Goal: Information Seeking & Learning: Find specific fact

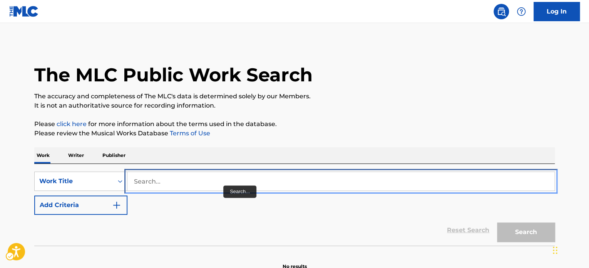
click at [220, 183] on input "Search..." at bounding box center [340, 181] width 427 height 18
paste input "T3317509410"
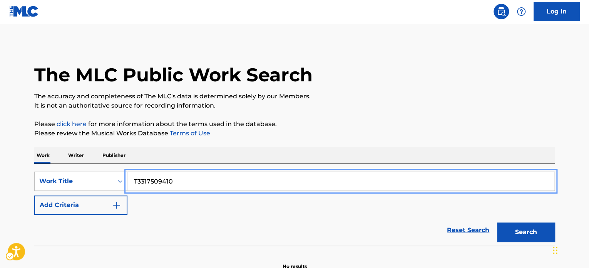
paste input "back to how it was"
type input "back to how it was"
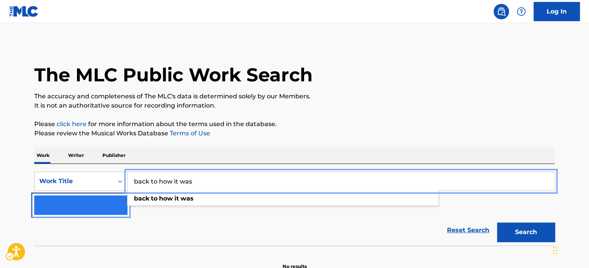
click at [94, 204] on button "Add Criteria" at bounding box center [80, 204] width 93 height 19
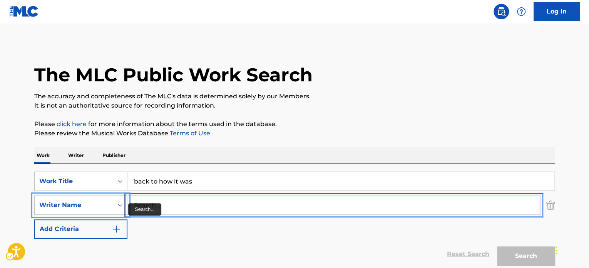
click at [179, 206] on input "Search..." at bounding box center [333, 205] width 413 height 18
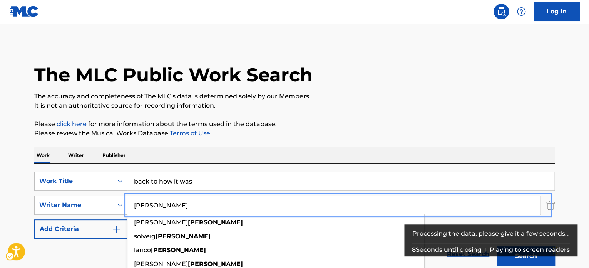
type input "[PERSON_NAME]"
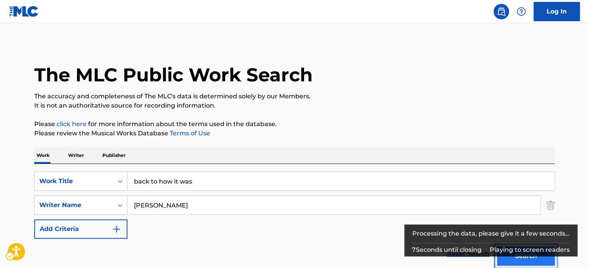
click at [512, 260] on button "Search" at bounding box center [526, 255] width 58 height 19
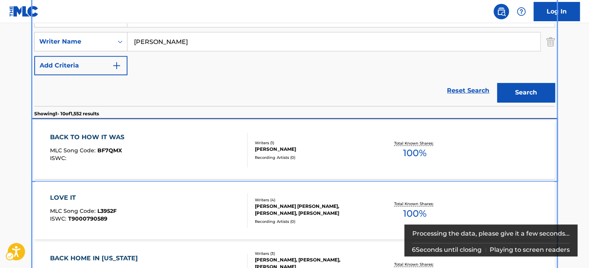
click at [176, 149] on div "BACK TO HOW IT WAS MLC Song Code : BF7QMX ISWC :" at bounding box center [149, 149] width 198 height 35
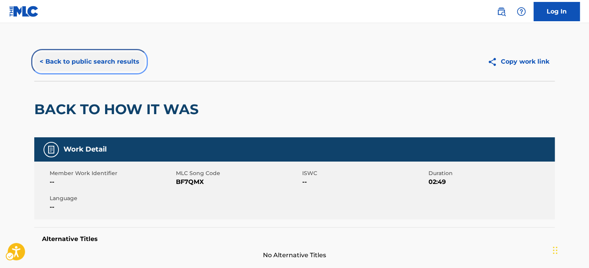
click at [135, 66] on button "< Back to public search results" at bounding box center [89, 61] width 111 height 19
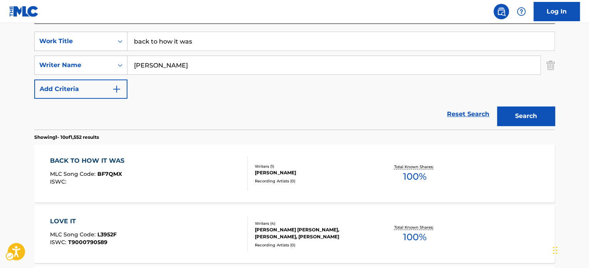
scroll to position [86, 0]
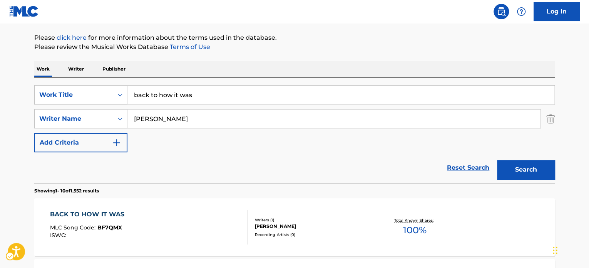
click at [189, 88] on div "SearchWithCriteria2d986e6c-b6e8-42a2-9f1b-88c948bfd178 Work Title back to how i…" at bounding box center [294, 118] width 521 height 67
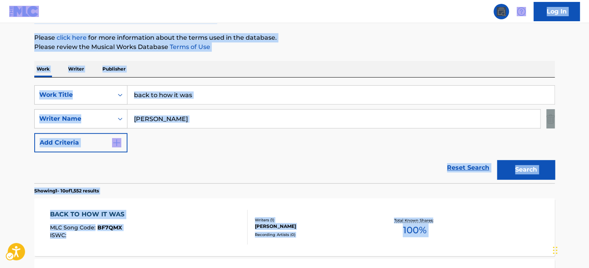
click at [282, 67] on div "Work Writer Publisher" at bounding box center [294, 69] width 521 height 16
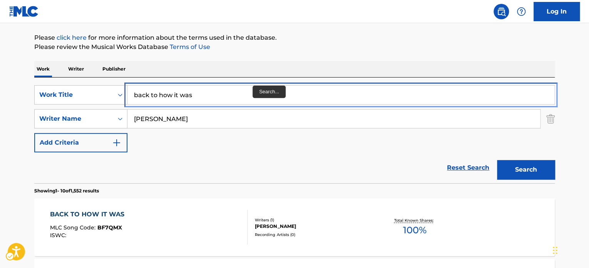
click at [222, 94] on input "back to how it was" at bounding box center [340, 94] width 427 height 18
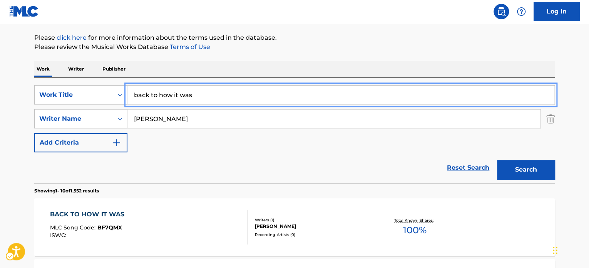
paste input "[PERSON_NAME] [PERSON_NAME]"
type input "[PERSON_NAME] [PERSON_NAME]"
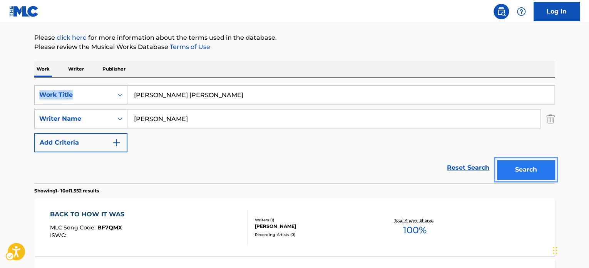
click at [528, 170] on button "Search" at bounding box center [526, 169] width 58 height 19
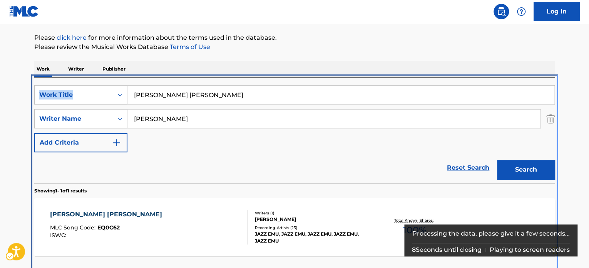
scroll to position [110, 0]
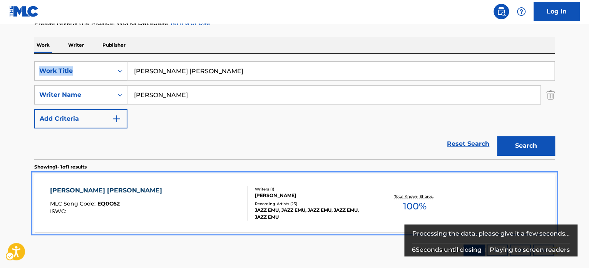
click at [190, 204] on div "[PERSON_NAME] [PERSON_NAME] MLC Song Code : EQ0C62 ISWC :" at bounding box center [149, 203] width 198 height 35
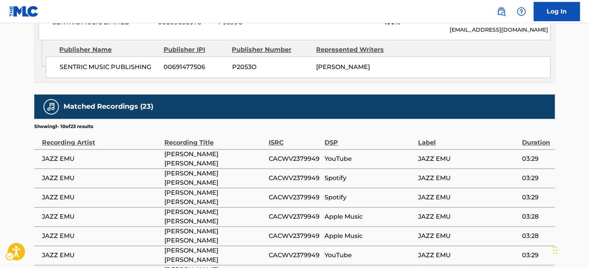
scroll to position [501, 0]
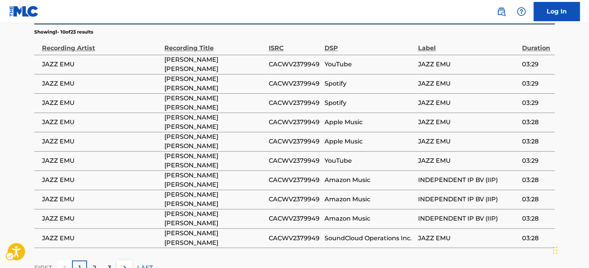
click at [287, 67] on span "CACWV2379949" at bounding box center [294, 64] width 52 height 9
copy span "CACWV2379949"
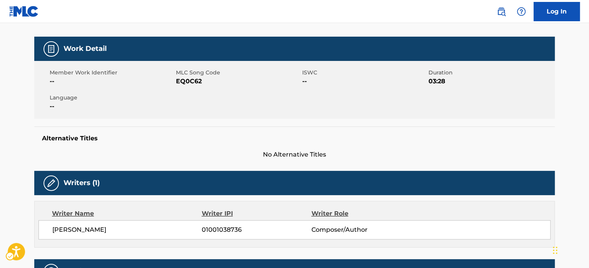
scroll to position [0, 0]
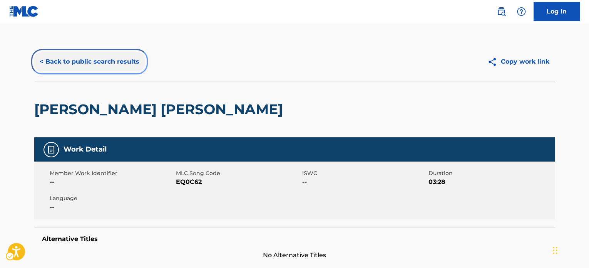
click at [91, 62] on button "< Back to public search results" at bounding box center [89, 61] width 111 height 19
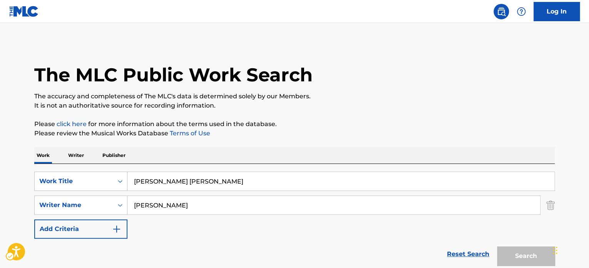
scroll to position [107, 0]
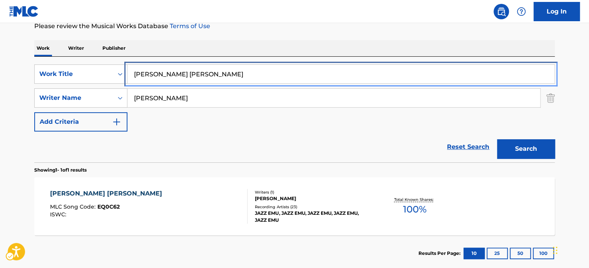
click at [165, 75] on input "[PERSON_NAME] [PERSON_NAME]" at bounding box center [340, 74] width 427 height 18
paste input "FUNKBOT 10,000"
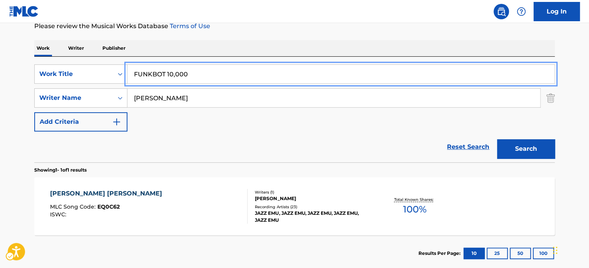
type input "FUNKBOT 10,000"
click at [273, 28] on p "Please review the Musical Works Database Terms of Use" at bounding box center [294, 26] width 521 height 9
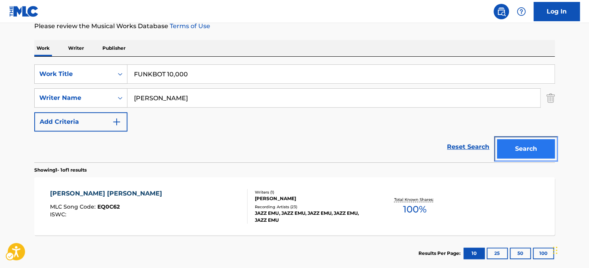
click at [539, 149] on button "Search" at bounding box center [526, 148] width 58 height 19
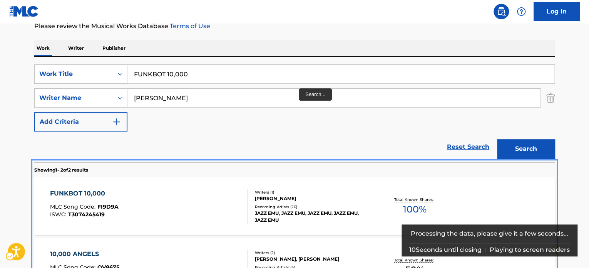
scroll to position [171, 0]
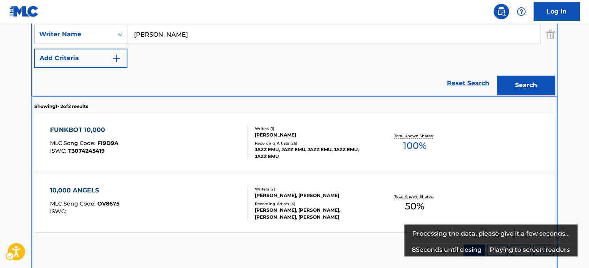
click at [236, 156] on div "FUNKBOT 10,000 MLC Song Code : FI9D9A ISWC : T3074245419" at bounding box center [149, 142] width 198 height 35
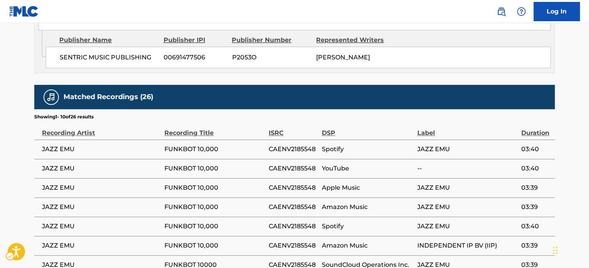
scroll to position [424, 0]
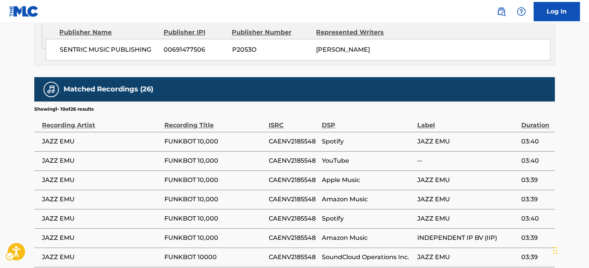
click at [357, 77] on div "Work Detail Member Work Identifier -- MLC Song Code MLC Song Code - FI9D9A ISWC…" at bounding box center [294, 32] width 521 height 638
click at [293, 146] on span "CAENV2185548" at bounding box center [292, 141] width 49 height 9
copy span "CAENV2185548"
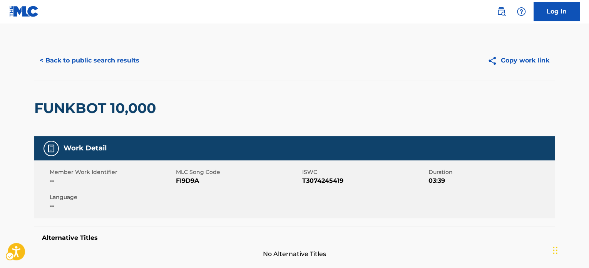
scroll to position [0, 0]
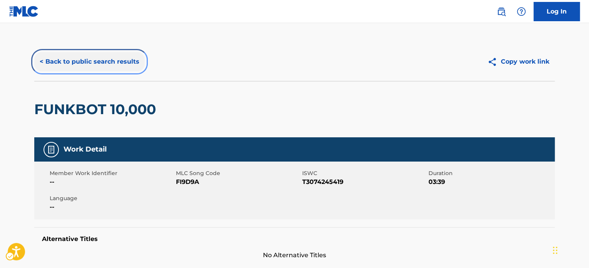
click at [115, 62] on button "< Back to public search results" at bounding box center [89, 61] width 111 height 19
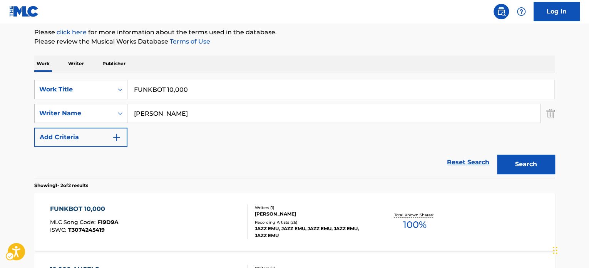
scroll to position [90, 0]
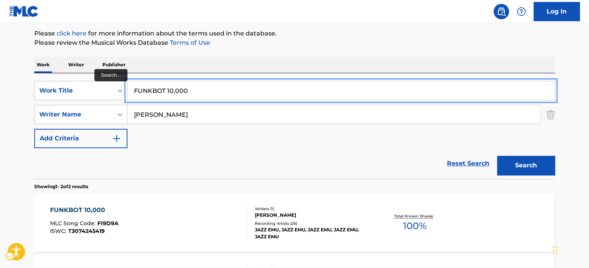
drag, startPoint x: 184, startPoint y: 90, endPoint x: 273, endPoint y: 61, distance: 93.8
click at [185, 90] on input "FUNKBOT 10,000" at bounding box center [340, 90] width 427 height 18
paste input "STILL WAITING"
type input "STILL WAITING"
click at [291, 56] on div "The MLC Public Work Search The accuracy and completeness of The MLC's data is d…" at bounding box center [294, 150] width 539 height 396
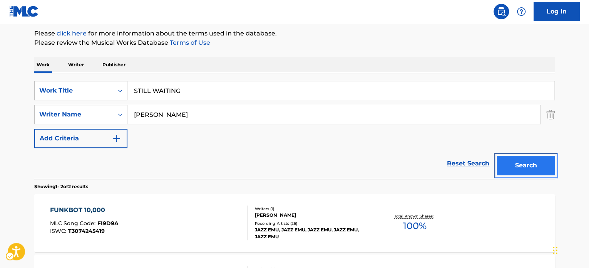
click at [518, 163] on button "Search" at bounding box center [526, 165] width 58 height 19
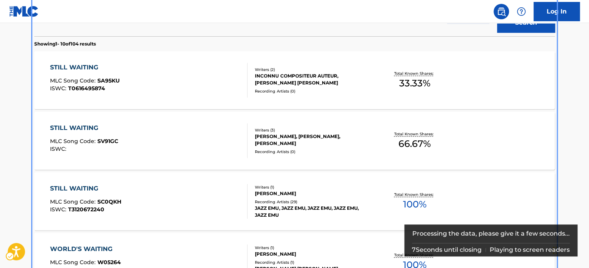
scroll to position [245, 0]
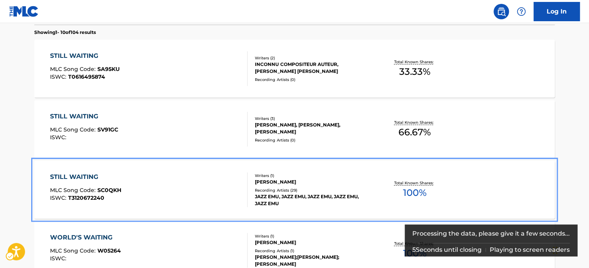
click at [332, 191] on div "Recording Artists ( 29 )" at bounding box center [313, 190] width 116 height 6
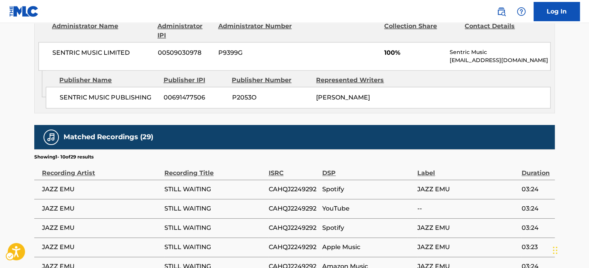
scroll to position [424, 0]
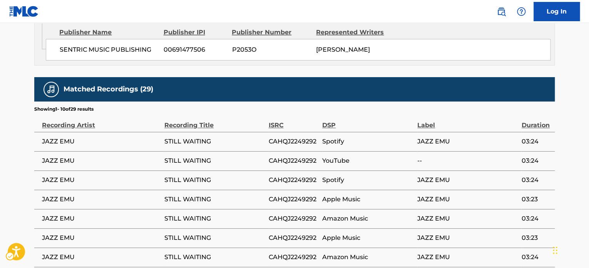
click at [289, 144] on span "CAHQJ2249292" at bounding box center [293, 141] width 50 height 9
copy span "CAHQJ2249292"
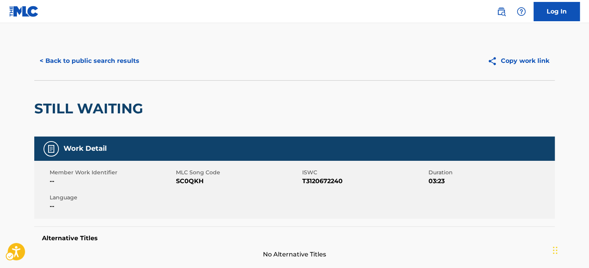
scroll to position [0, 0]
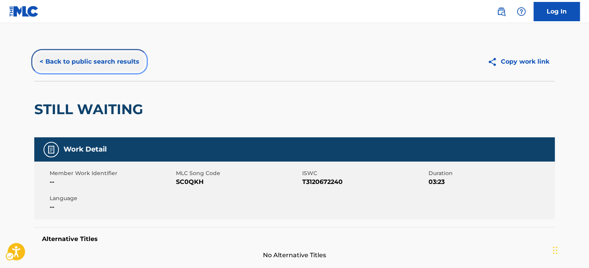
click at [86, 54] on button "< Back to public search results" at bounding box center [89, 61] width 111 height 19
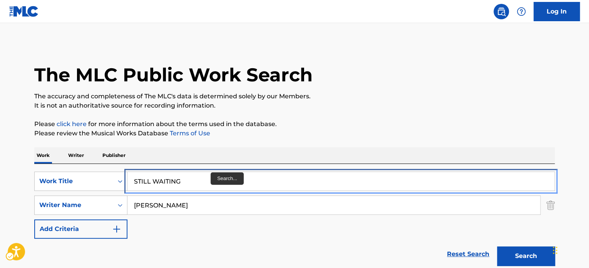
click at [208, 180] on input "STILL WAITING" at bounding box center [340, 181] width 427 height 18
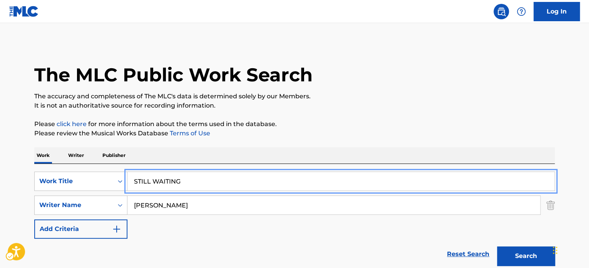
paste input "TEAM PLAYER"
type input "TEAM PLAYER"
click at [357, 136] on p "Please review the Musical Works Database Terms of Use | New Window" at bounding box center [294, 133] width 521 height 9
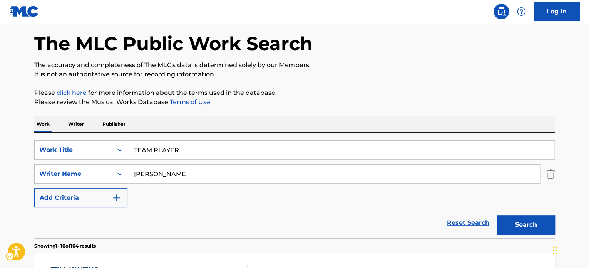
scroll to position [77, 0]
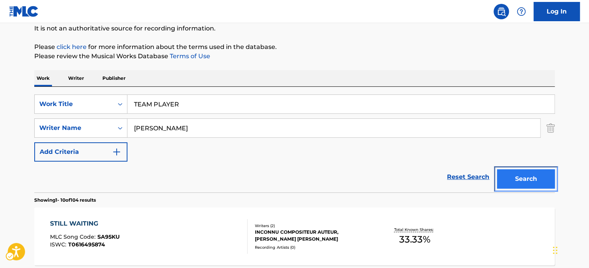
click at [509, 177] on button "Search" at bounding box center [526, 178] width 58 height 19
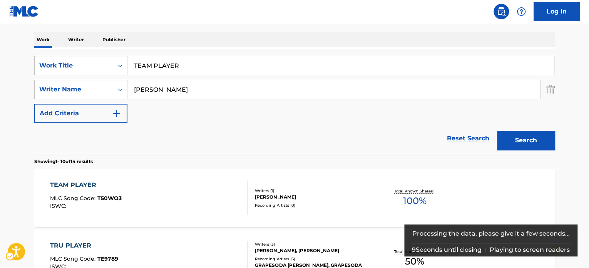
scroll to position [154, 0]
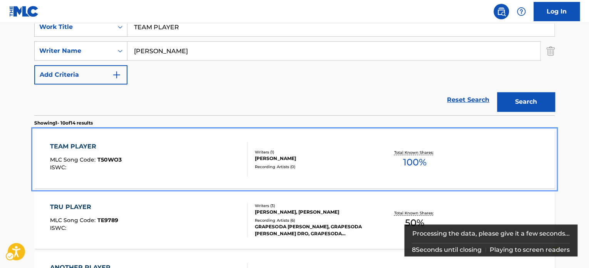
click at [159, 154] on div "TEAM PLAYER MLC Song Code : T50WO3 ISWC :" at bounding box center [149, 159] width 198 height 35
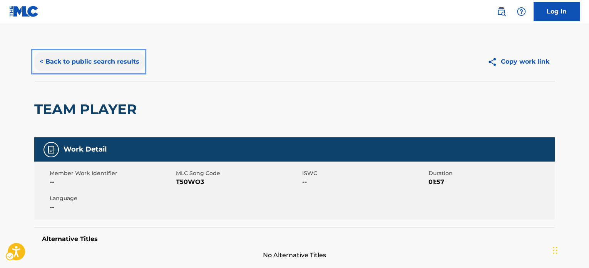
click at [102, 52] on button "< Back to public search results" at bounding box center [89, 61] width 111 height 19
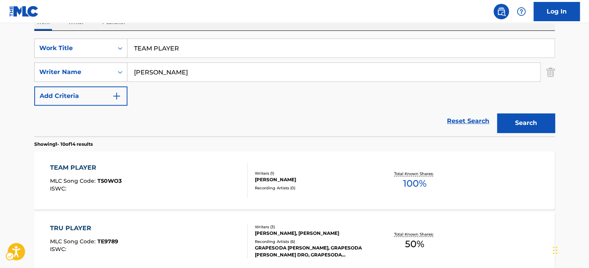
scroll to position [77, 0]
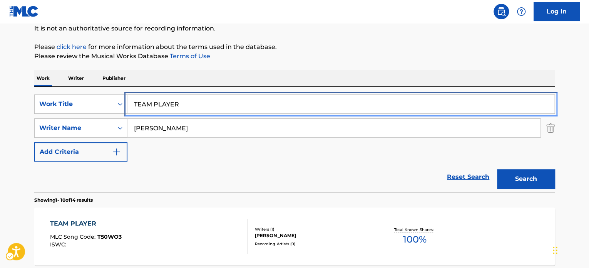
click at [193, 101] on input "TEAM PLAYER" at bounding box center [340, 104] width 427 height 18
paste input "INY SNAKE"
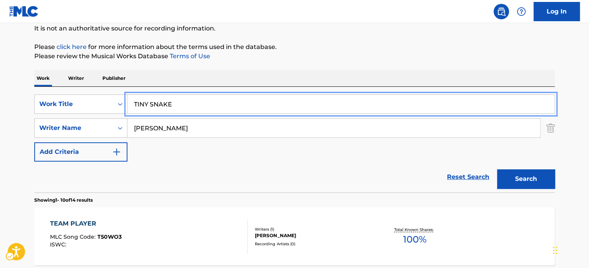
type input "TINY SNAKE"
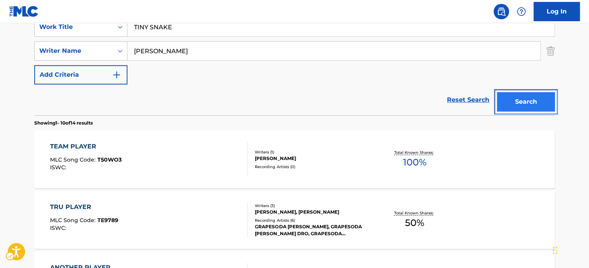
click at [510, 98] on button "Search" at bounding box center [526, 101] width 58 height 19
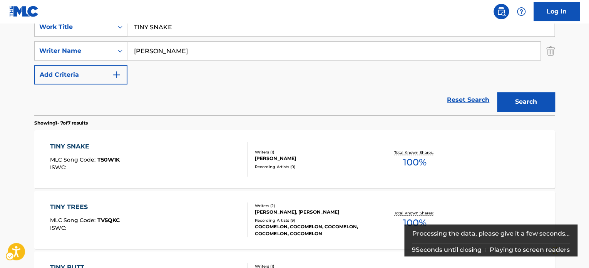
scroll to position [193, 0]
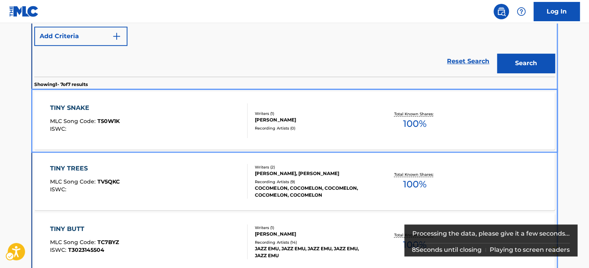
click at [365, 117] on div "[PERSON_NAME]" at bounding box center [313, 119] width 116 height 7
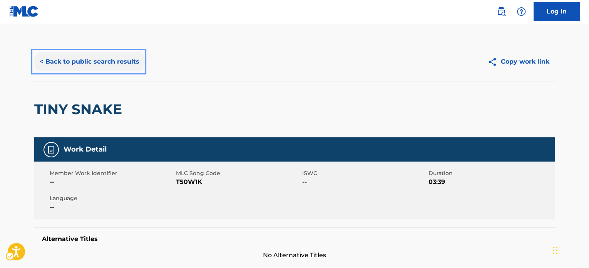
click at [116, 56] on button "< Back to public search results" at bounding box center [89, 61] width 111 height 19
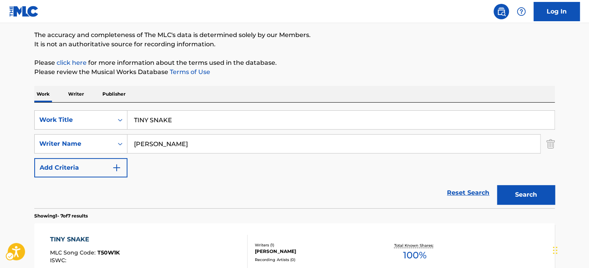
scroll to position [44, 0]
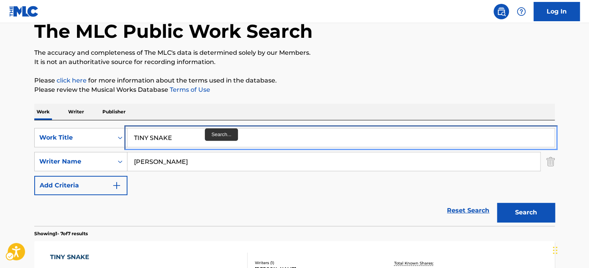
click at [203, 133] on input "TINY SNAKE" at bounding box center [340, 137] width 427 height 18
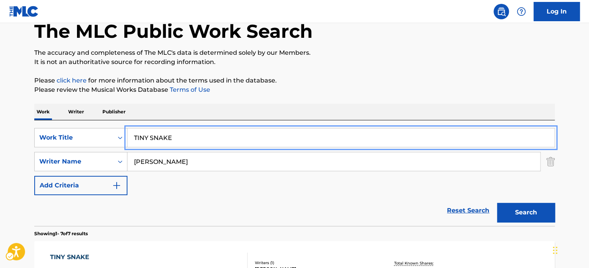
paste input "[PERSON_NAME] [PERSON_NAME] QU DE AI"
type input "[PERSON_NAME] [PERSON_NAME] QU DE AI"
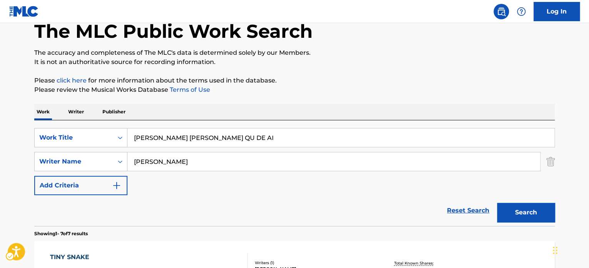
click at [313, 91] on p "Please review the Musical Works Database Terms of Use" at bounding box center [294, 89] width 521 height 9
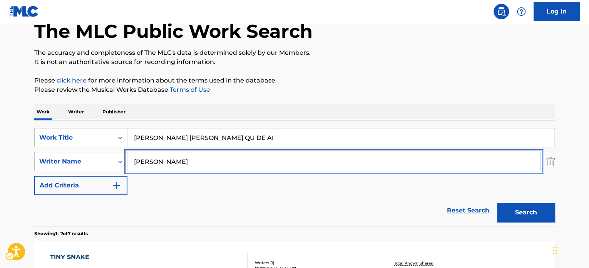
click at [266, 161] on input "[PERSON_NAME]" at bounding box center [333, 161] width 413 height 18
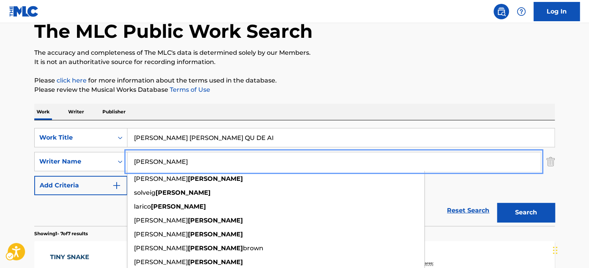
click at [266, 161] on input "[PERSON_NAME]" at bounding box center [333, 161] width 413 height 18
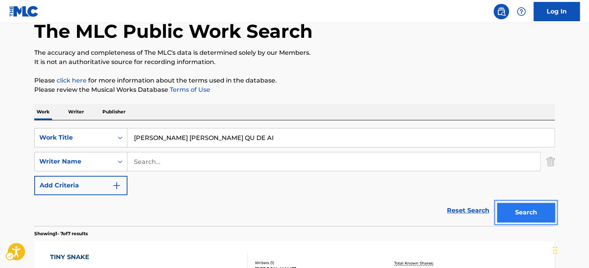
click at [521, 212] on button "Search" at bounding box center [526, 212] width 58 height 19
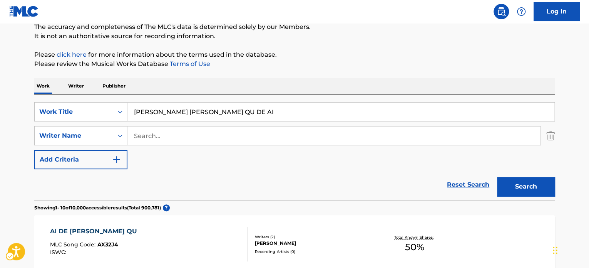
scroll to position [0, 0]
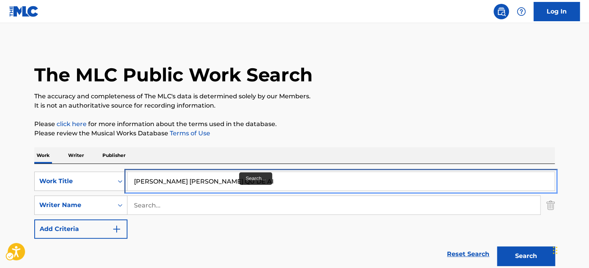
click at [239, 173] on input "[PERSON_NAME] [PERSON_NAME] QU DE AI" at bounding box center [340, 181] width 427 height 18
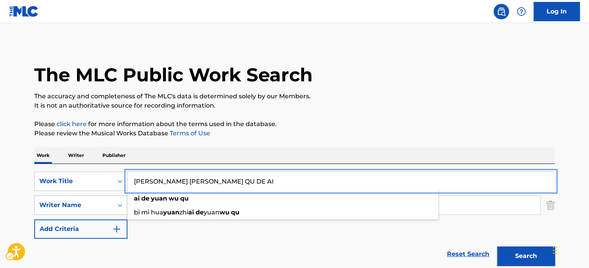
paste input "PUTERI [DEMOGRAPHIC_DATA]"
type input "PUTERI [DEMOGRAPHIC_DATA]"
click at [432, 108] on p "It is not an authoritative source for recording information." at bounding box center [294, 105] width 521 height 9
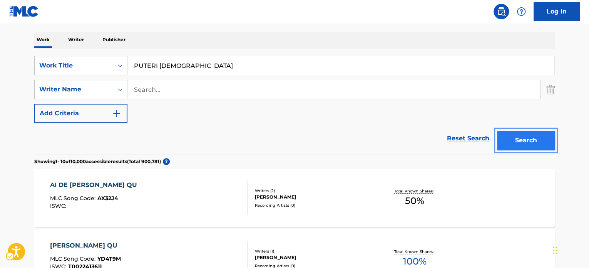
click at [527, 142] on button "Search" at bounding box center [526, 140] width 58 height 19
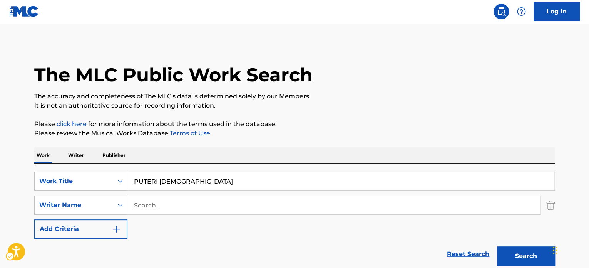
click at [296, 124] on p "Please click here | New Window for more information about the terms used in the…" at bounding box center [294, 123] width 521 height 9
